Goal: Find specific page/section: Find specific page/section

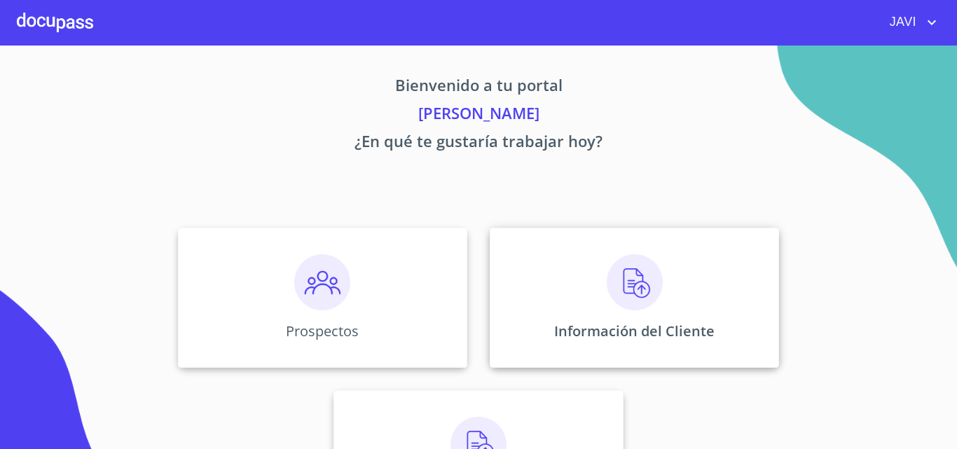
click at [628, 287] on img at bounding box center [635, 282] width 56 height 56
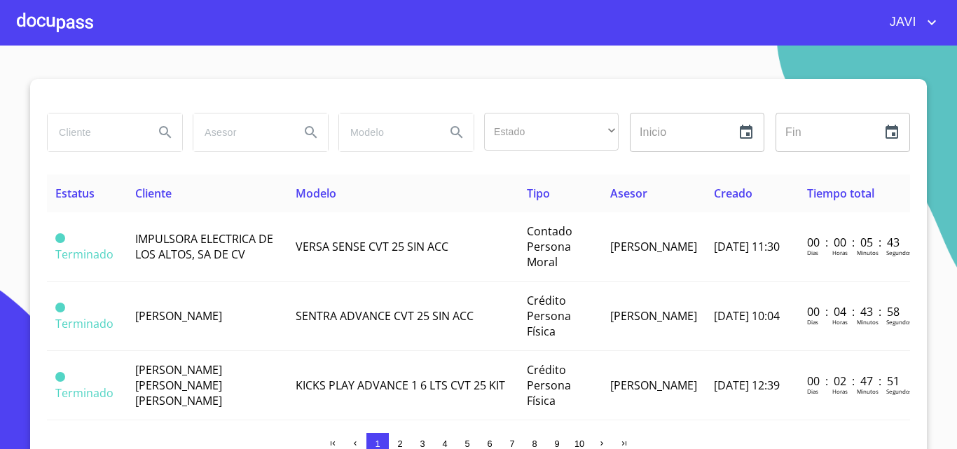
click at [79, 141] on input "search" at bounding box center [95, 133] width 95 height 38
click at [50, 132] on input "[PERSON_NAME]" at bounding box center [95, 133] width 95 height 38
click at [157, 127] on icon "Search" at bounding box center [165, 132] width 17 height 17
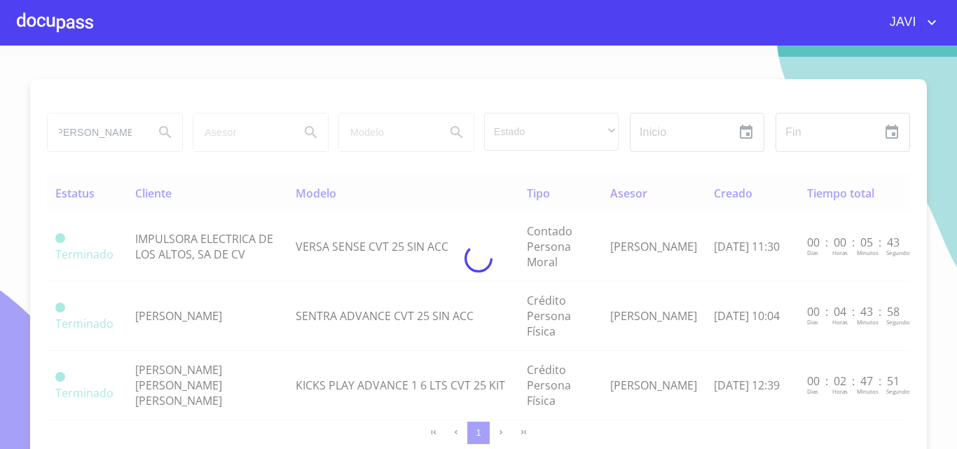
scroll to position [0, 0]
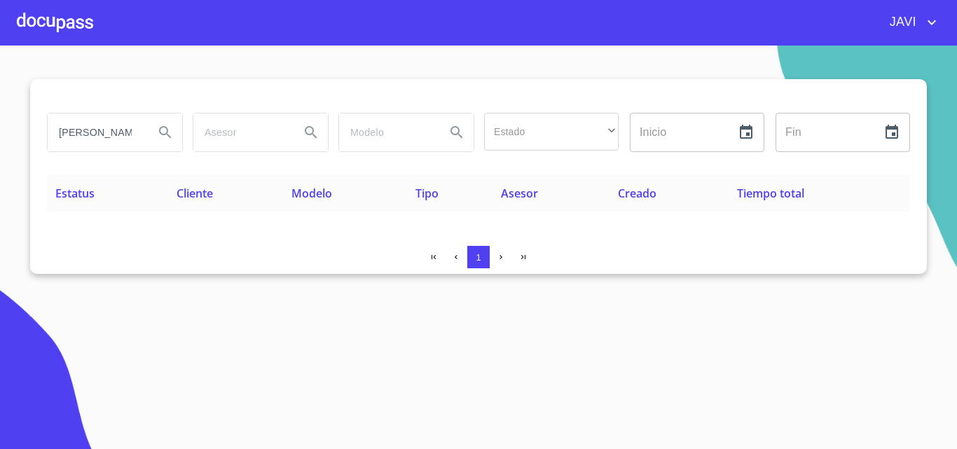
click at [134, 134] on input "[PERSON_NAME]" at bounding box center [95, 133] width 95 height 38
click at [165, 130] on icon "Search" at bounding box center [165, 132] width 17 height 17
click at [107, 128] on input "[PERSON_NAME]" at bounding box center [95, 133] width 95 height 38
type input "v"
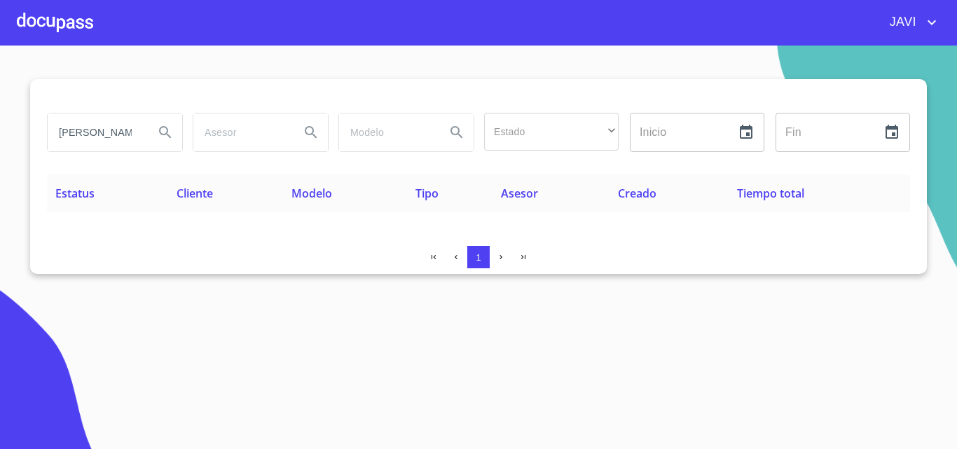
type input "[PERSON_NAME]"
click at [165, 135] on icon "Search" at bounding box center [165, 132] width 17 height 17
